Goal: Task Accomplishment & Management: Manage account settings

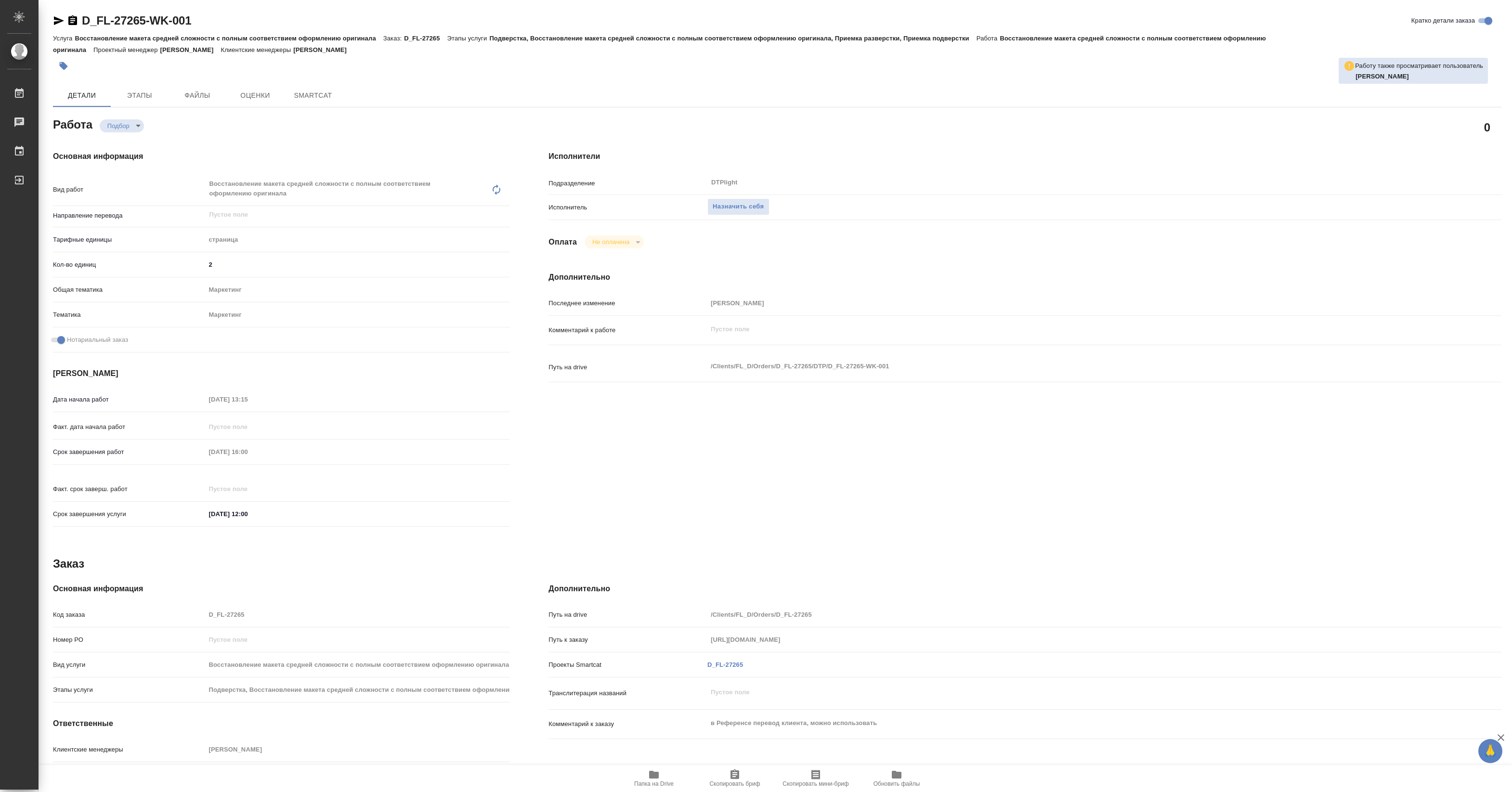
type textarea "x"
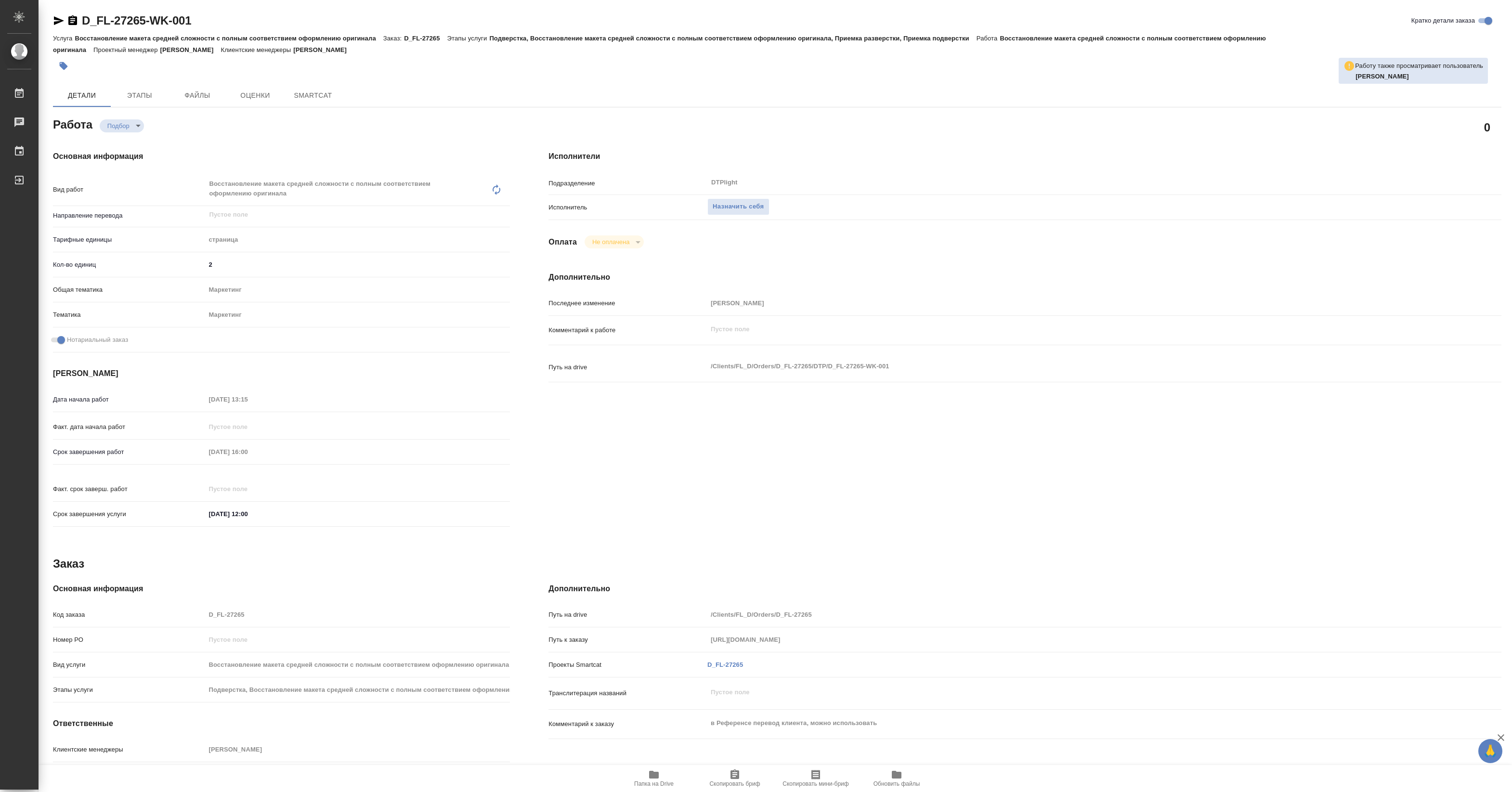
type textarea "x"
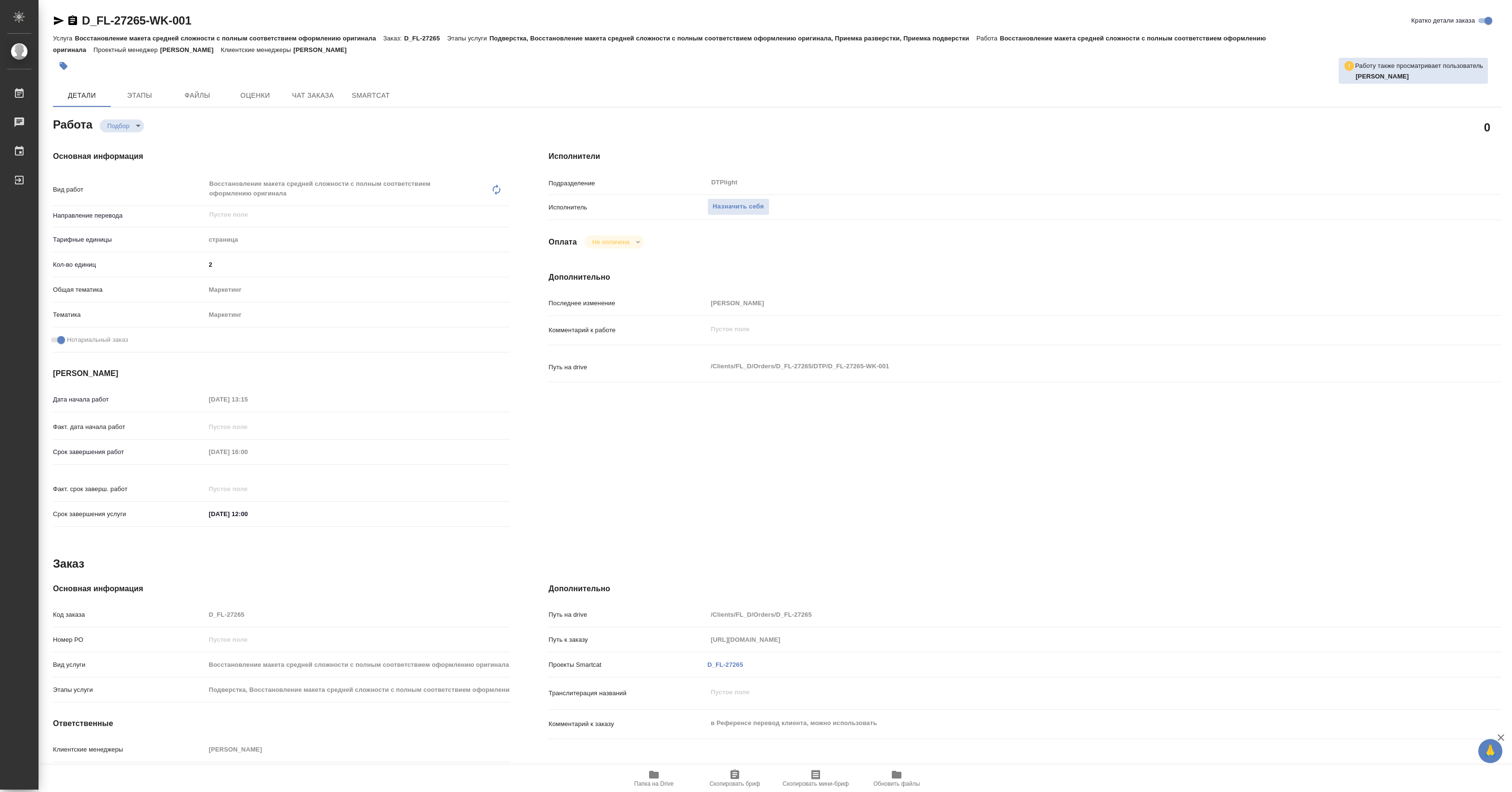
type textarea "x"
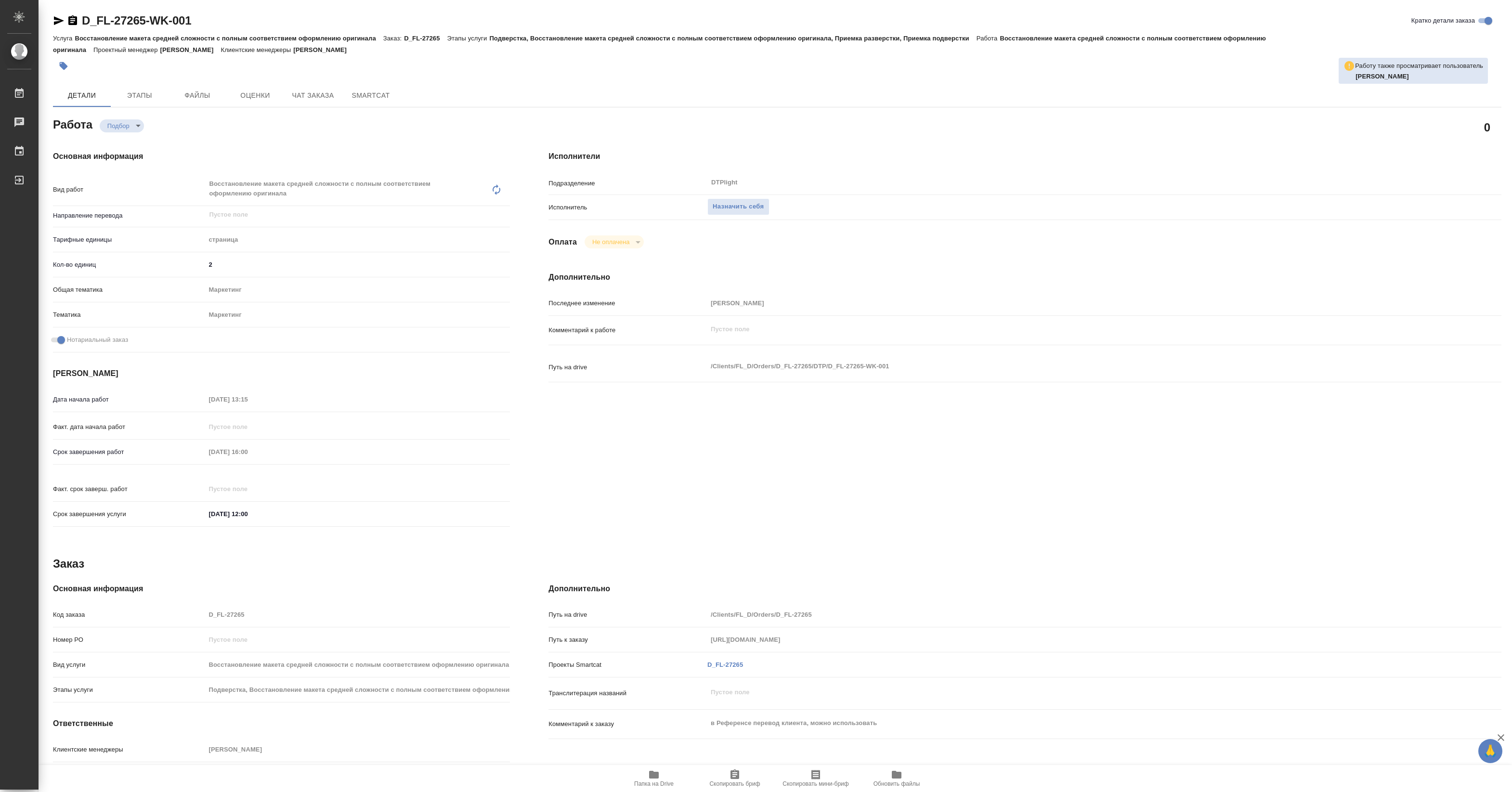
click at [652, 778] on icon "button" at bounding box center [654, 775] width 10 height 8
type textarea "x"
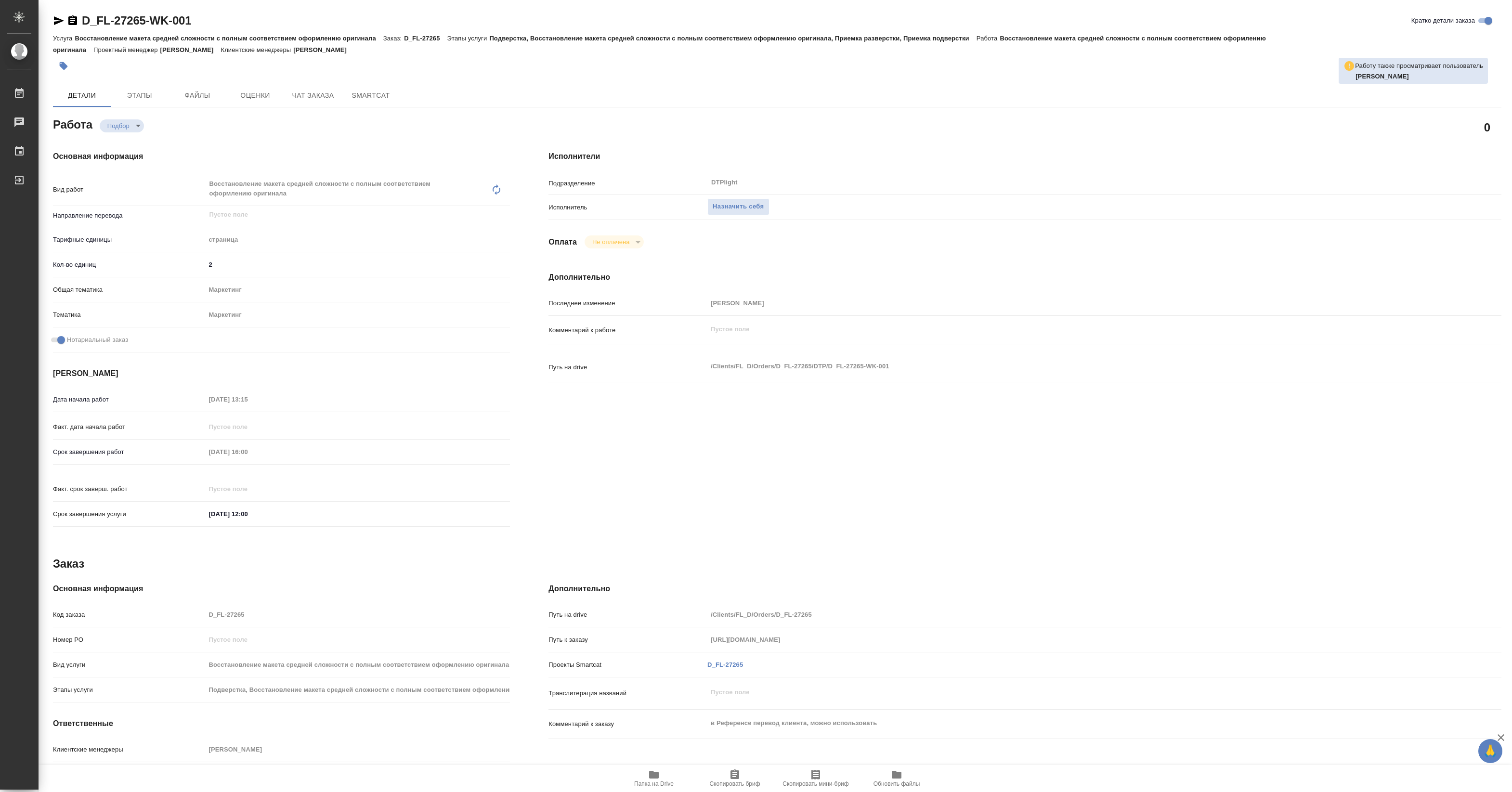
type textarea "x"
click at [724, 203] on span "Назначить себя" at bounding box center [738, 207] width 51 height 11
type textarea "x"
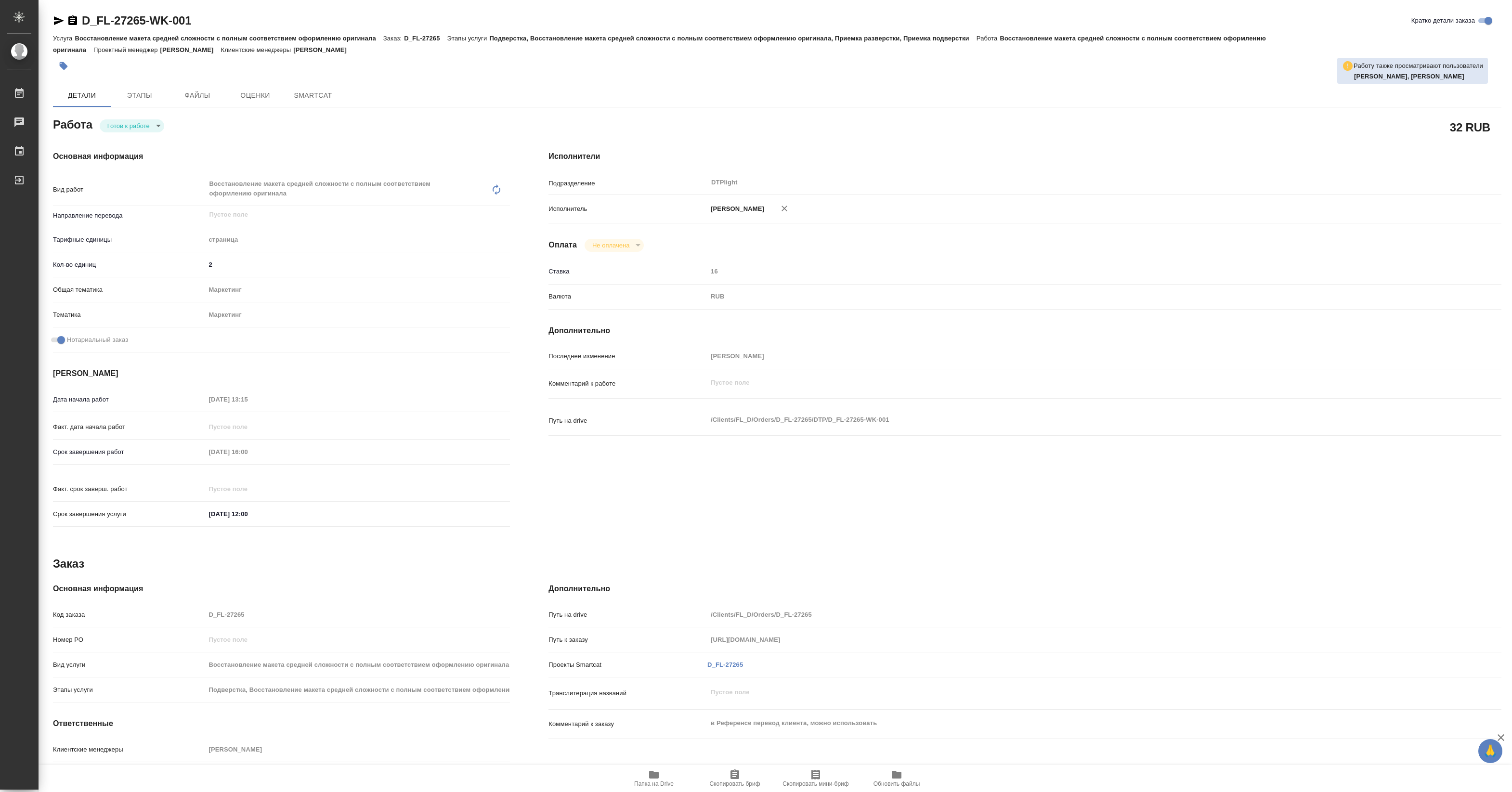
type textarea "x"
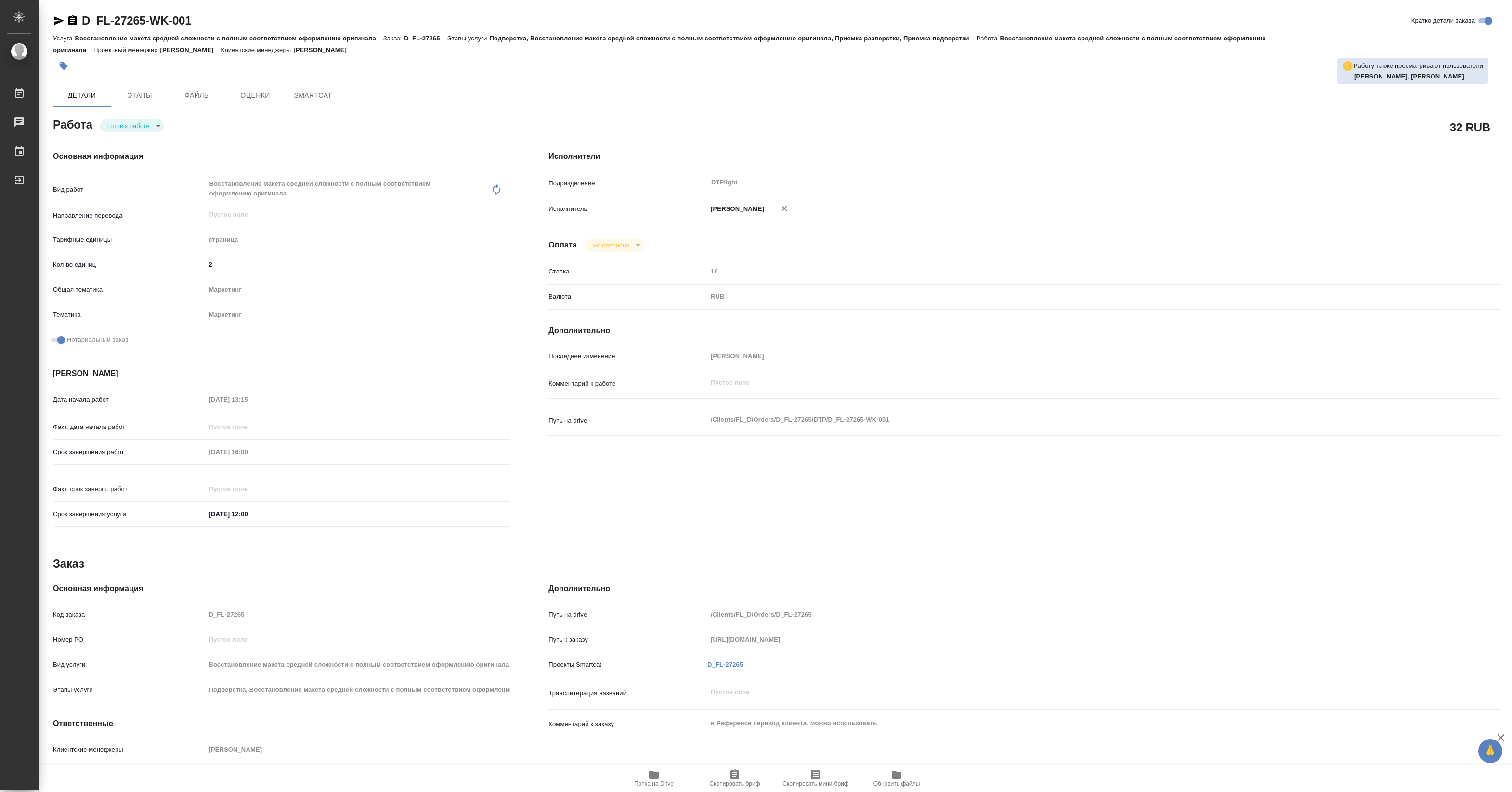
type textarea "x"
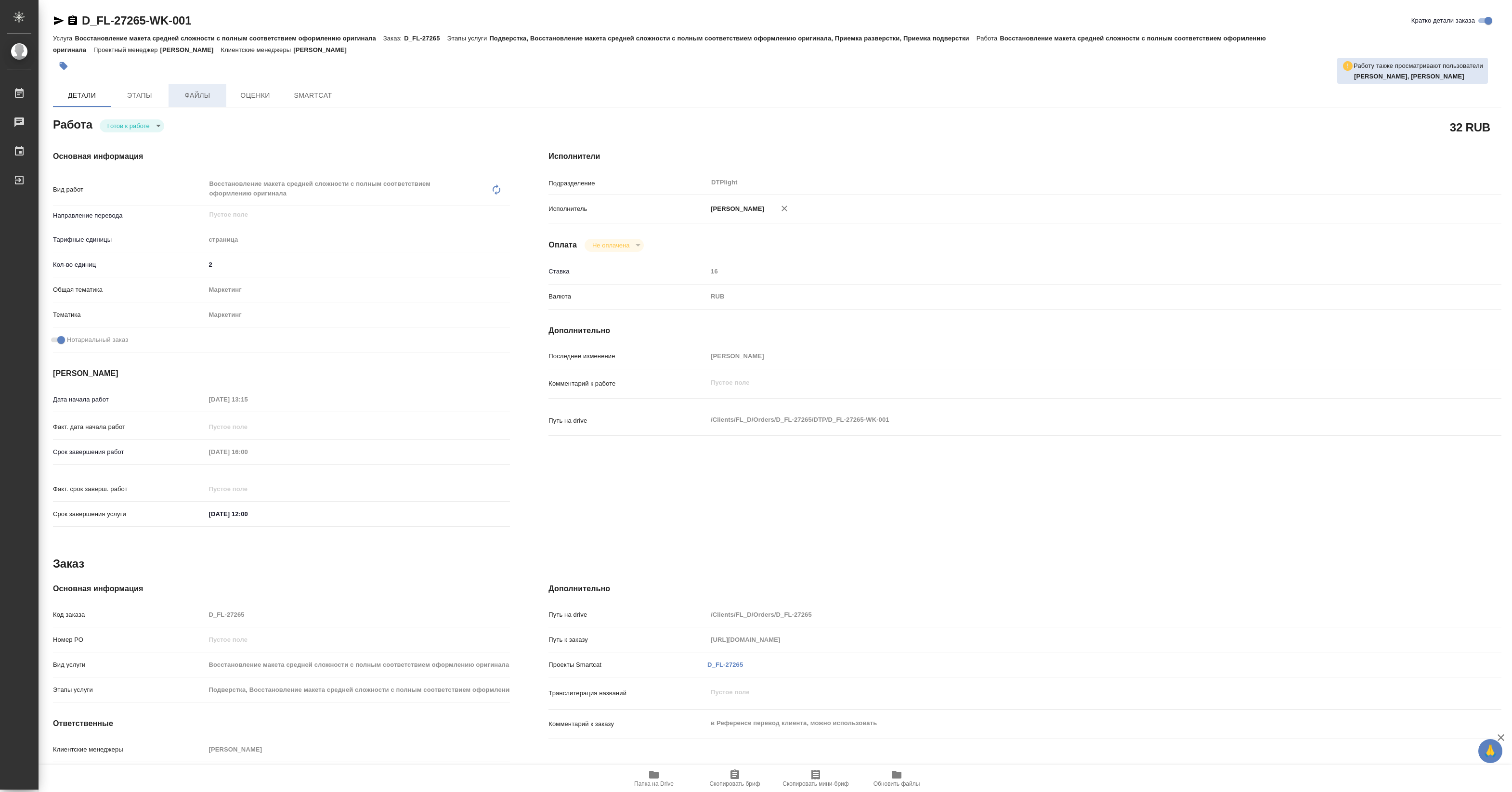
type textarea "x"
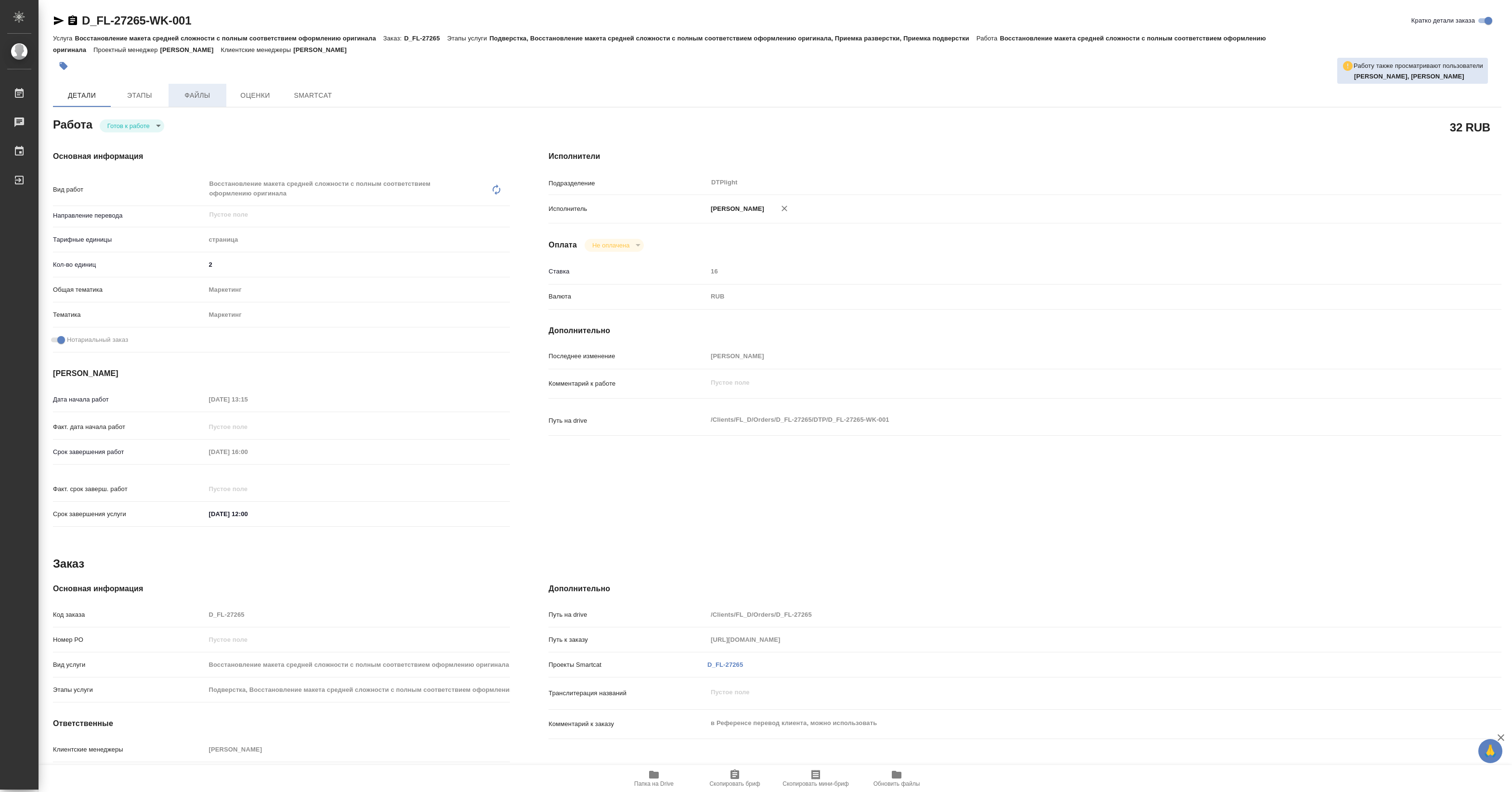
type textarea "x"
click at [150, 126] on body "🙏 .cls-1 fill:#fff; AWATERA [PERSON_NAME] Чаты График Выйти D_FL-27265-WK-001 К…" at bounding box center [756, 396] width 1512 height 792
type textarea "x"
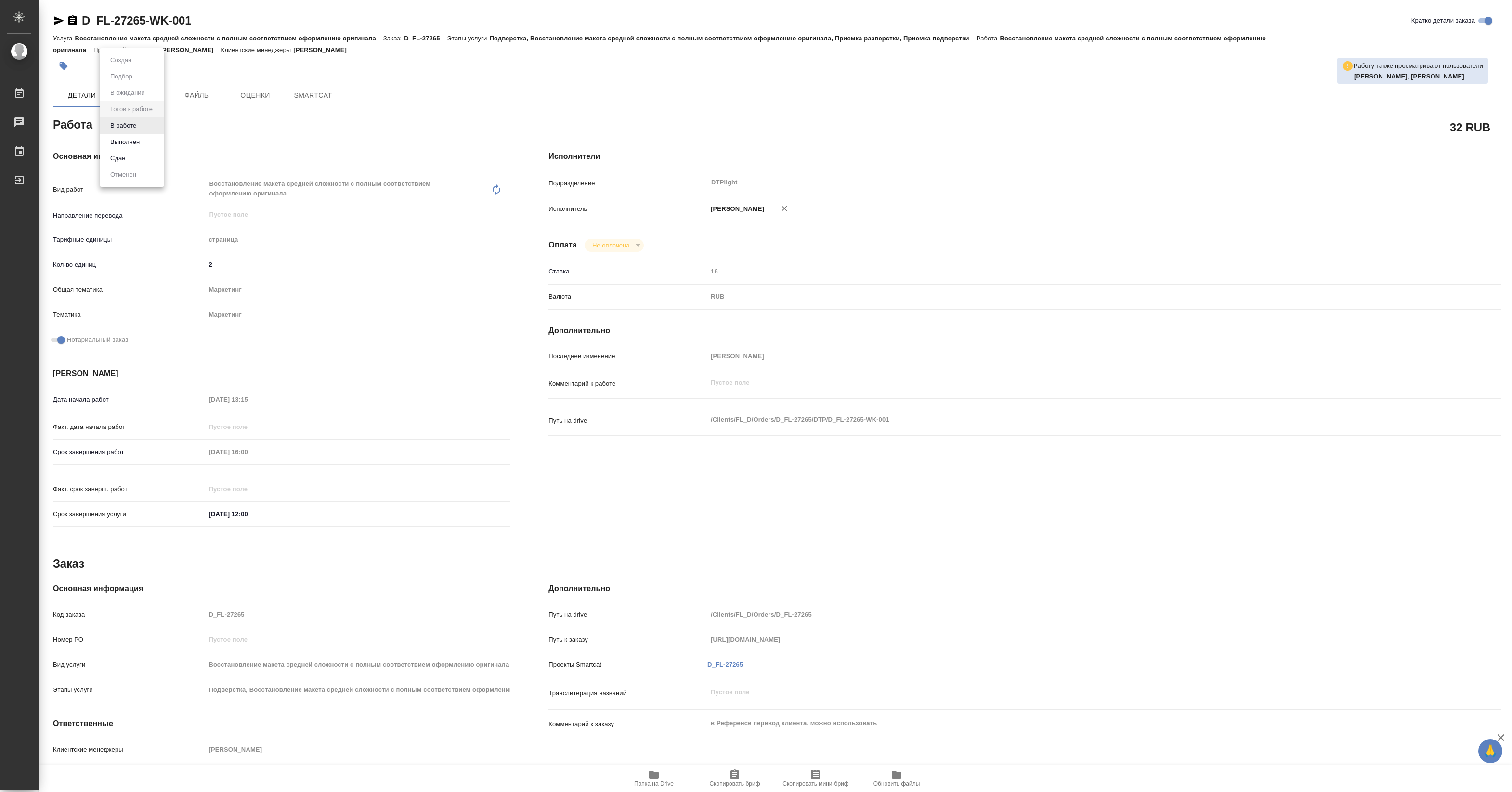
type textarea "x"
click at [138, 128] on button "В работе" at bounding box center [123, 126] width 32 height 11
type textarea "x"
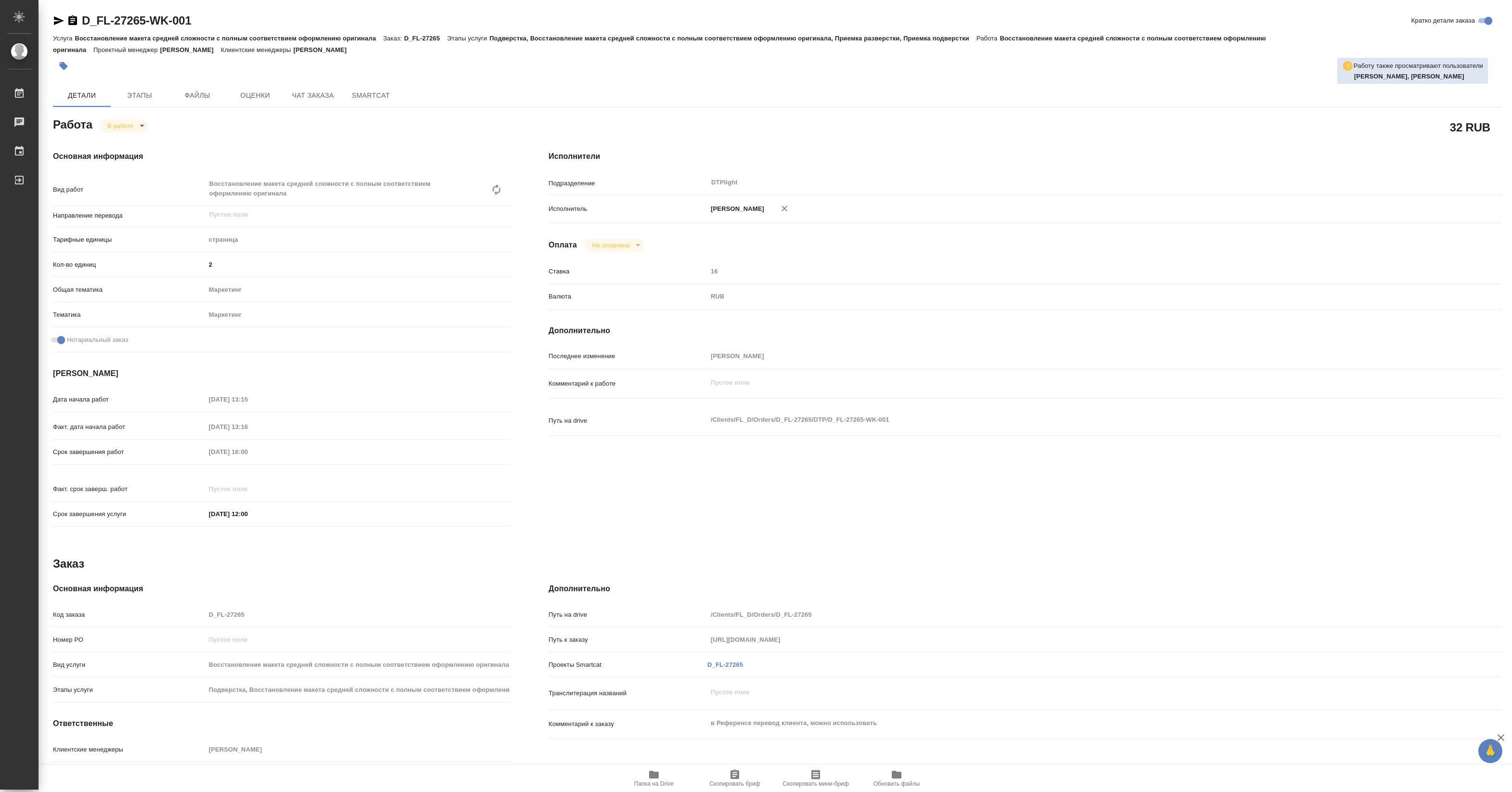
type textarea "x"
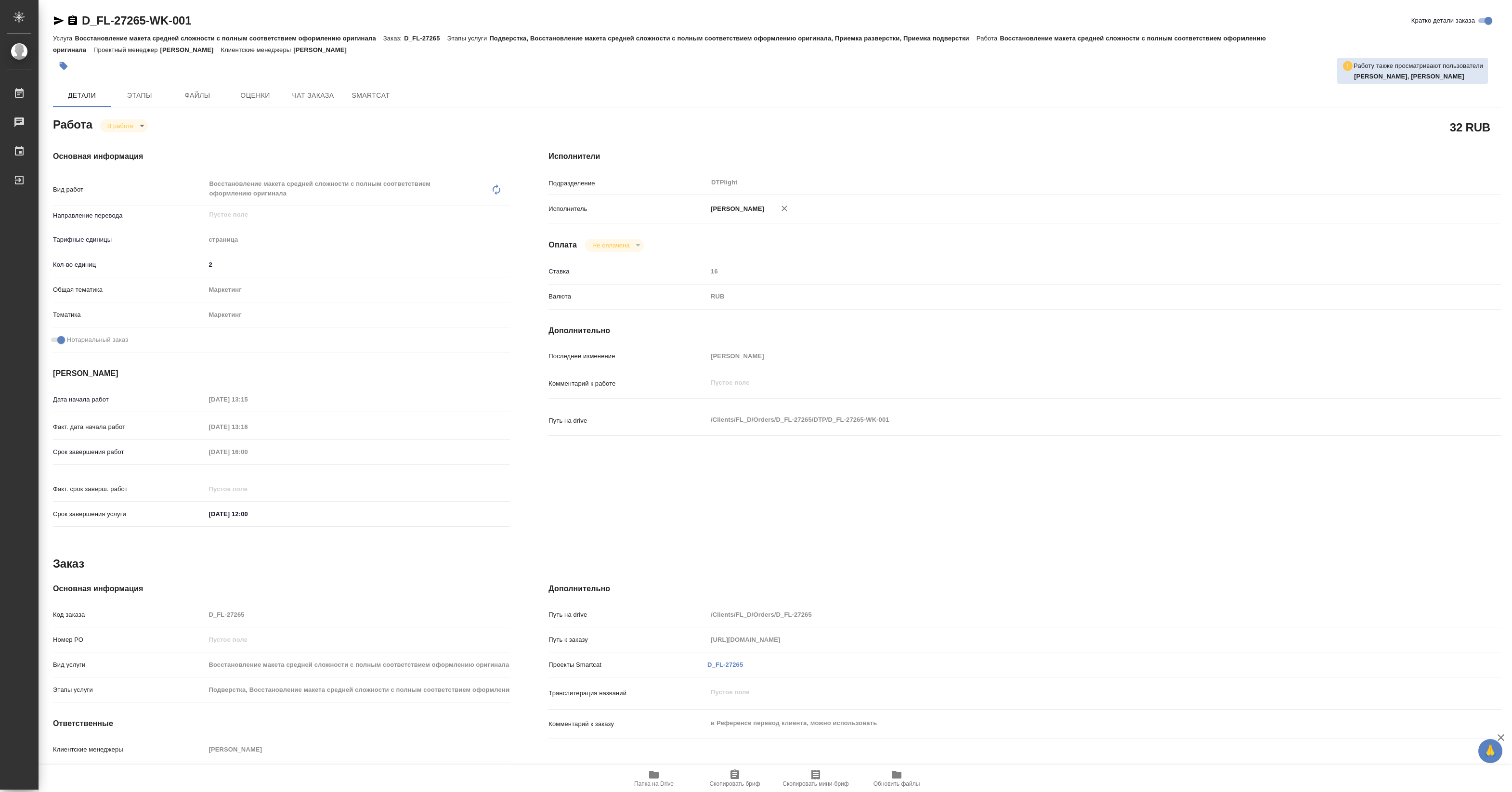
type textarea "x"
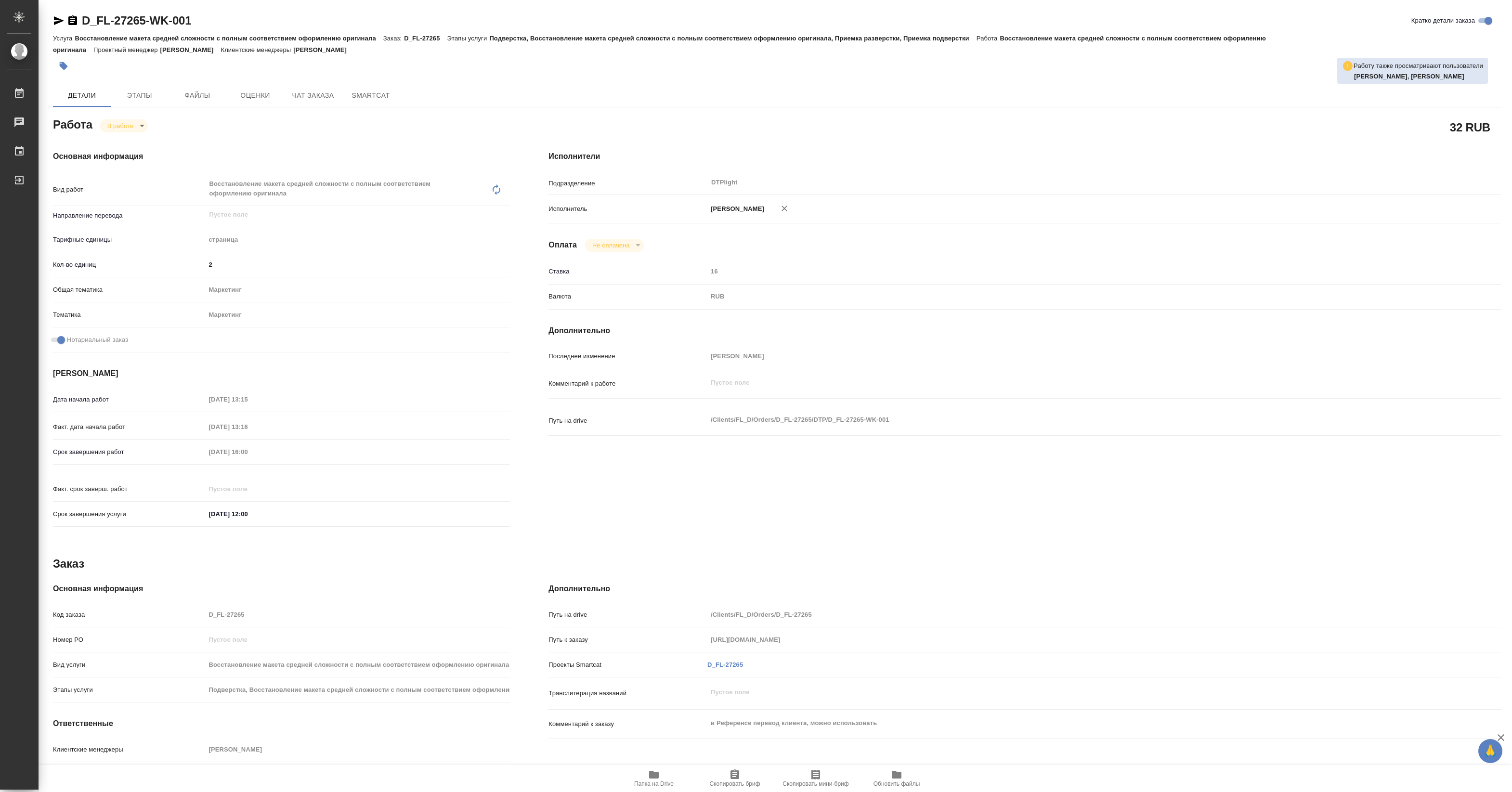
type textarea "x"
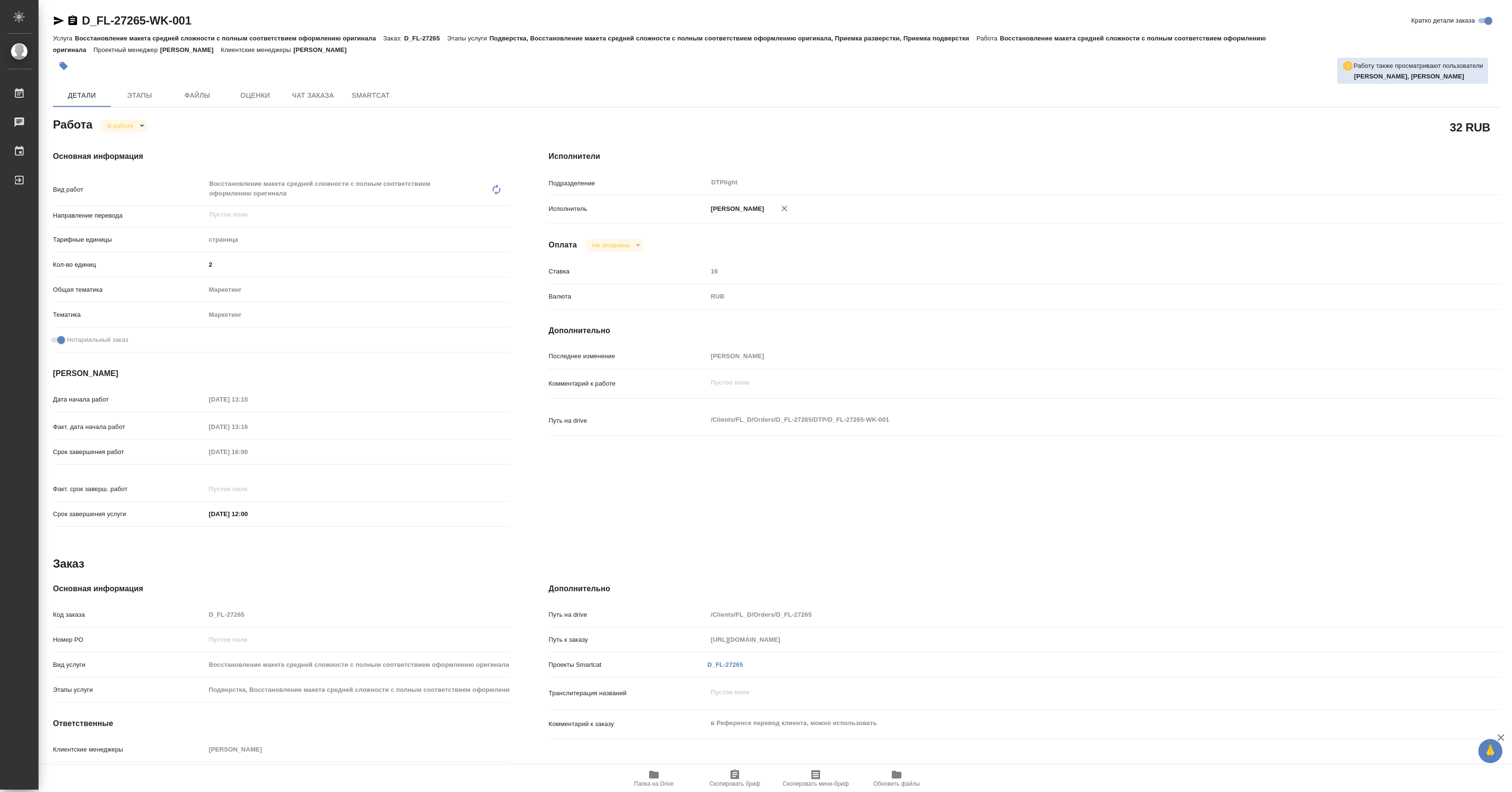
type textarea "x"
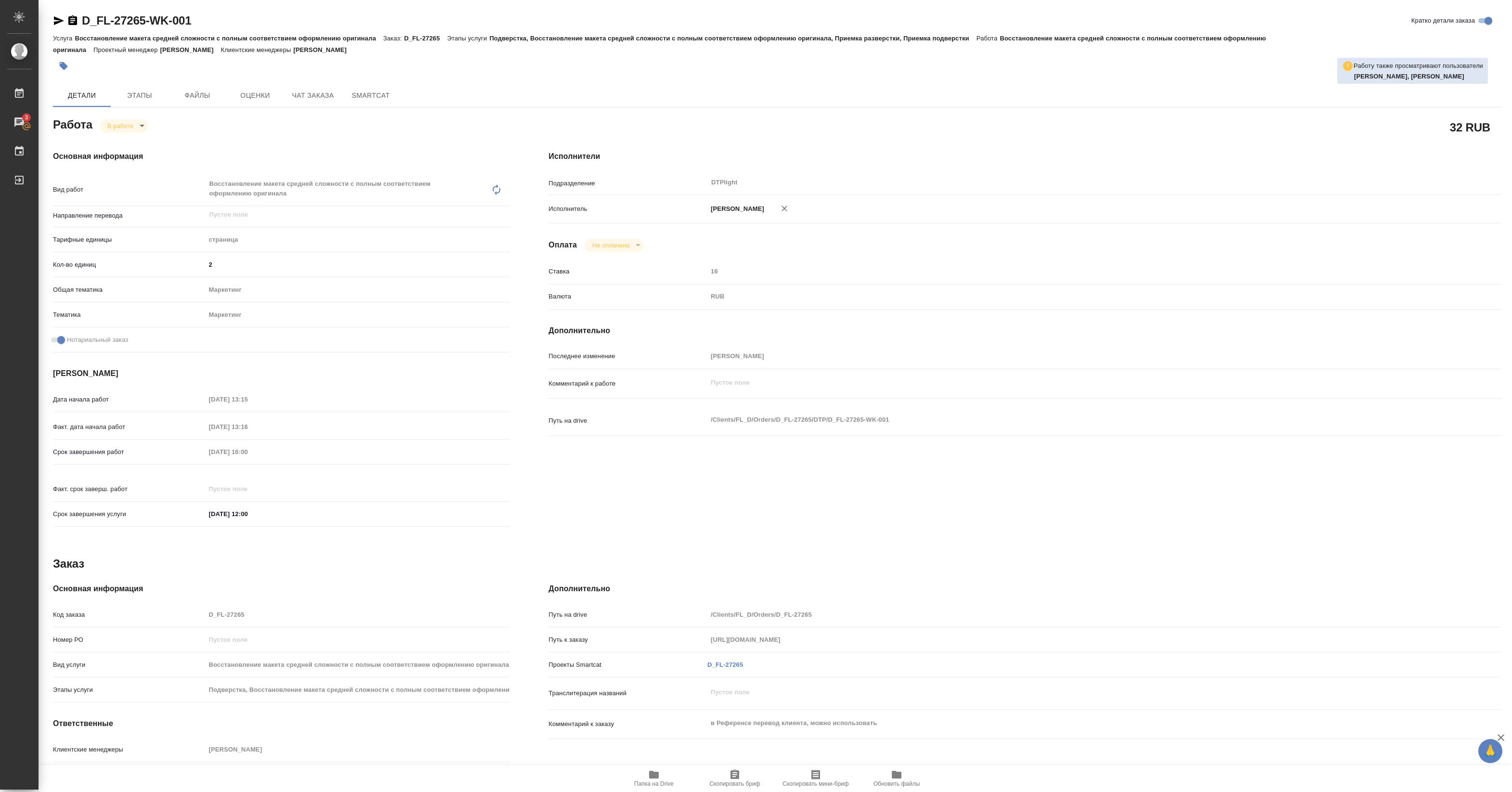
type textarea "x"
